Goal: Check status

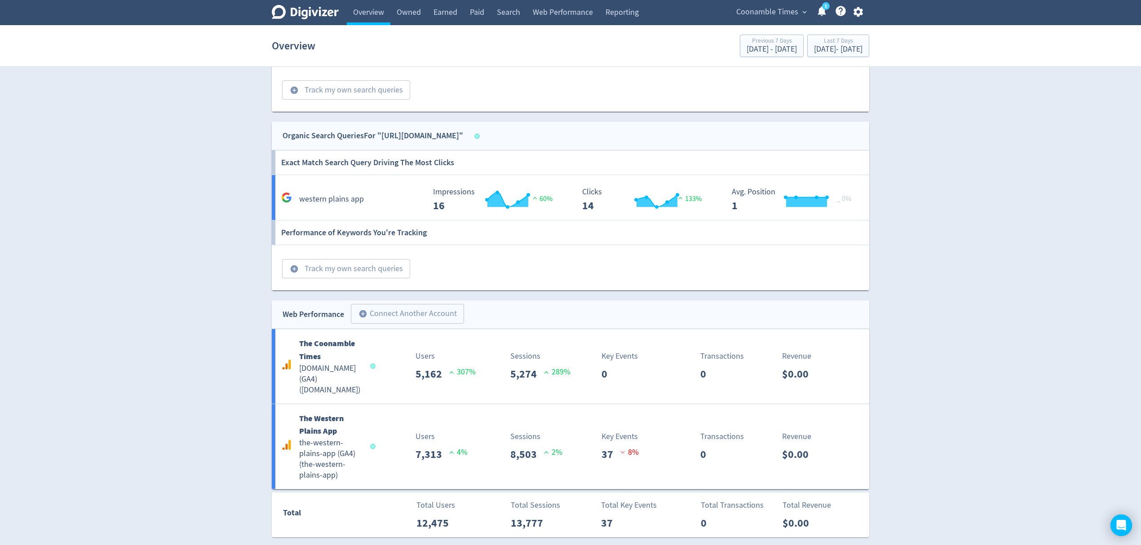
scroll to position [737, 0]
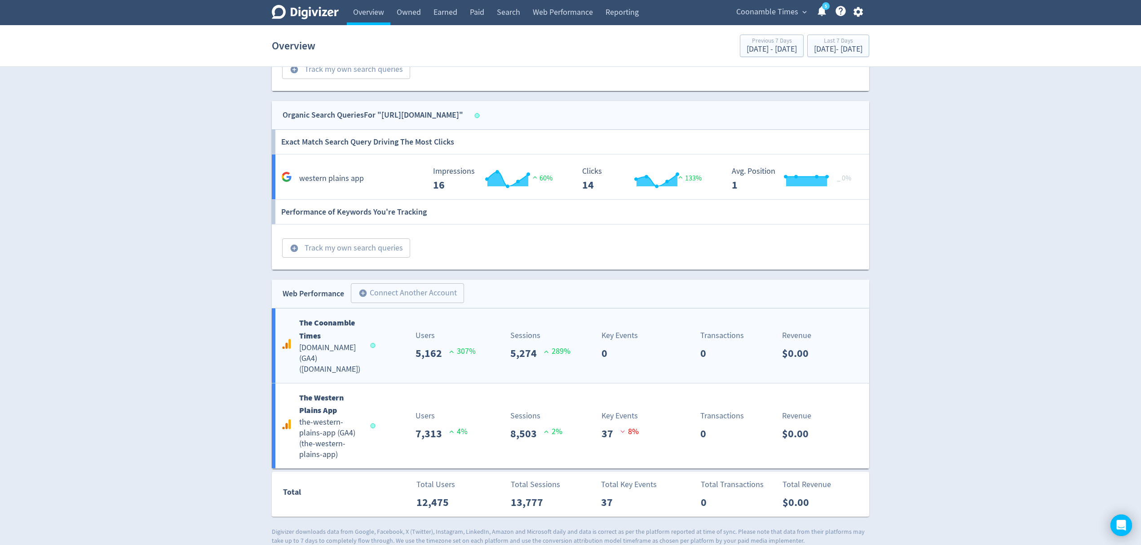
click at [353, 343] on h5 "[DOMAIN_NAME] (GA4) ( [DOMAIN_NAME] )" at bounding box center [330, 359] width 63 height 32
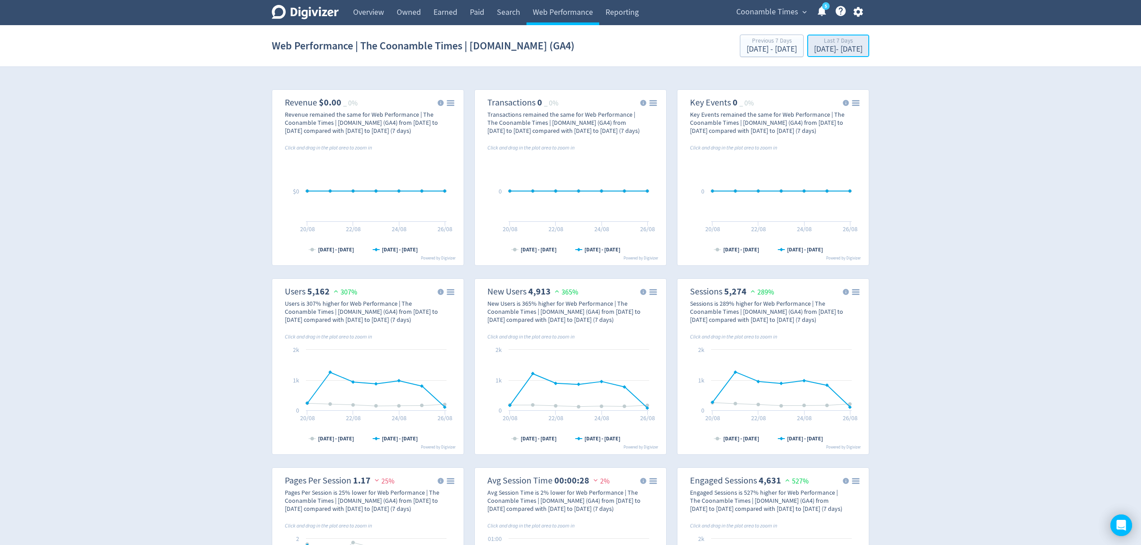
click at [829, 45] on div "Last 7 Days" at bounding box center [838, 42] width 48 height 8
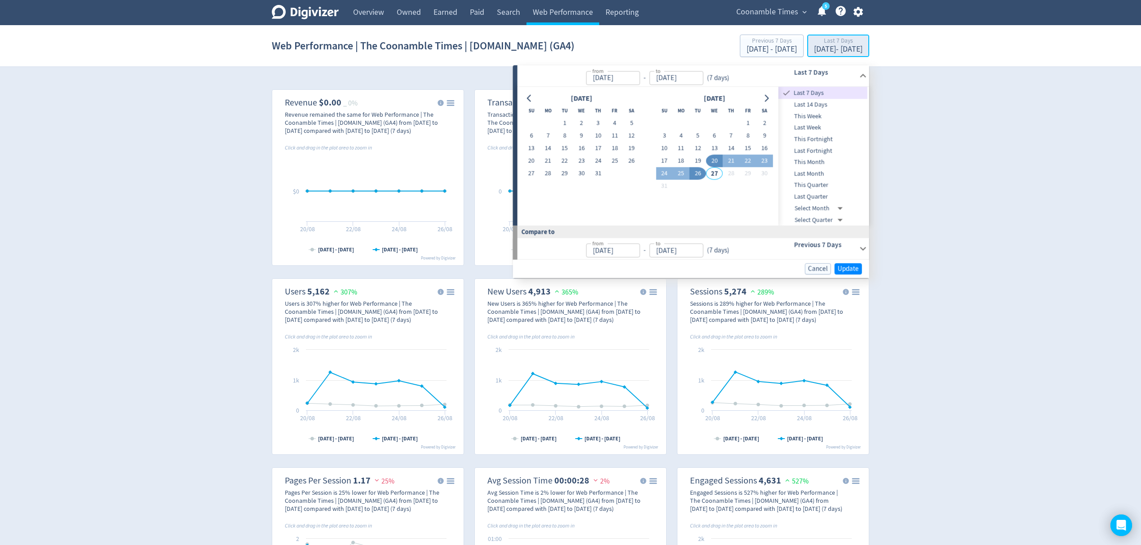
type input "[DATE]"
click at [807, 171] on span "Last Month" at bounding box center [822, 174] width 89 height 10
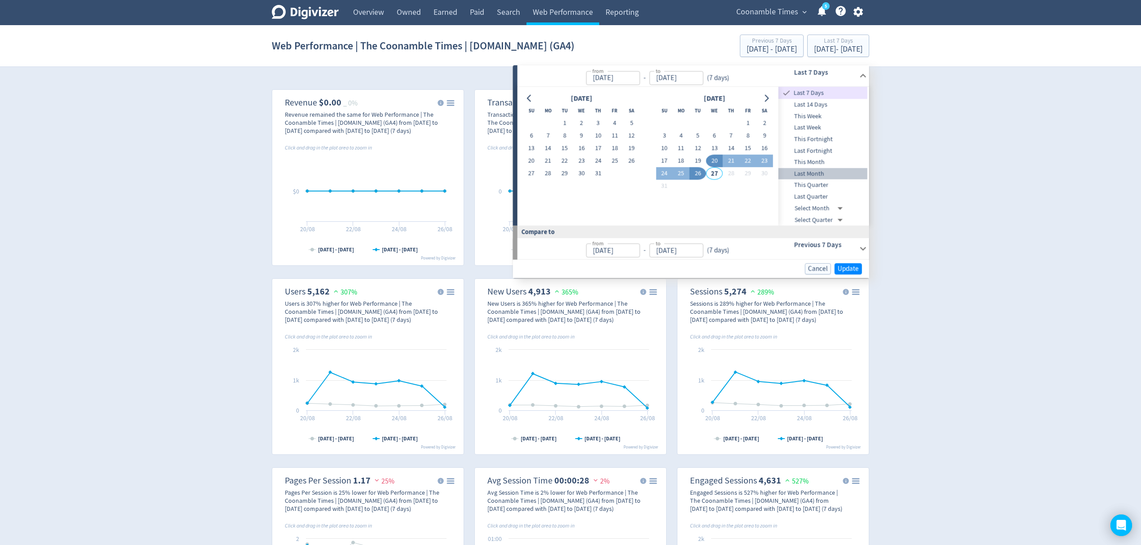
type input "[DATE]"
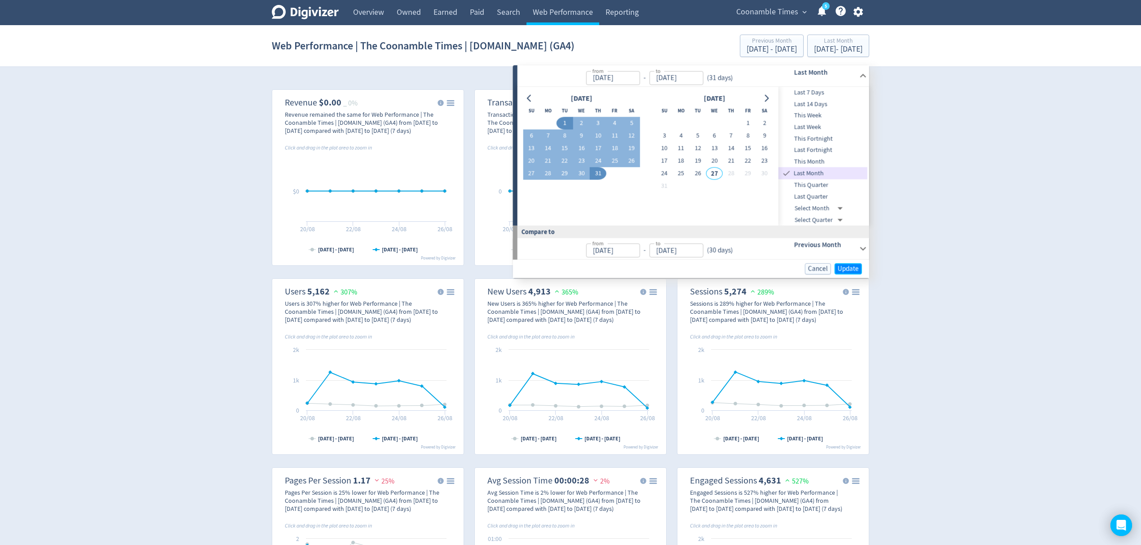
drag, startPoint x: 848, startPoint y: 270, endPoint x: 859, endPoint y: 264, distance: 12.3
click at [848, 269] on span "Update" at bounding box center [847, 268] width 21 height 7
